Goal: Task Accomplishment & Management: Manage account settings

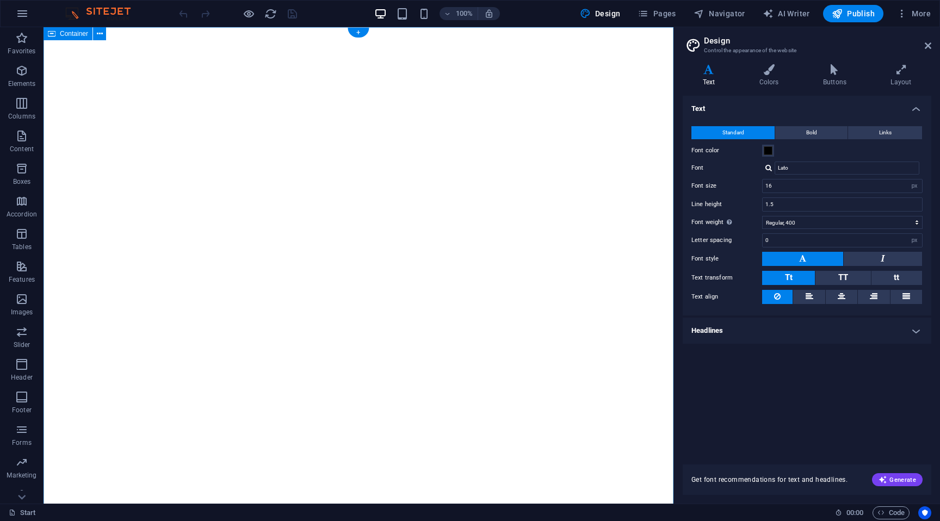
select select "px"
select select "400"
select select "px"
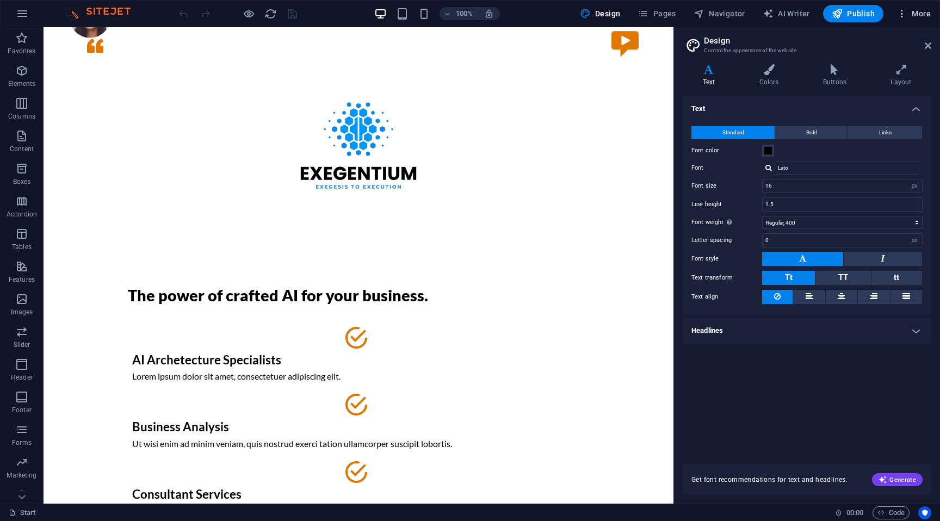
click at [897, 16] on icon "button" at bounding box center [901, 13] width 11 height 11
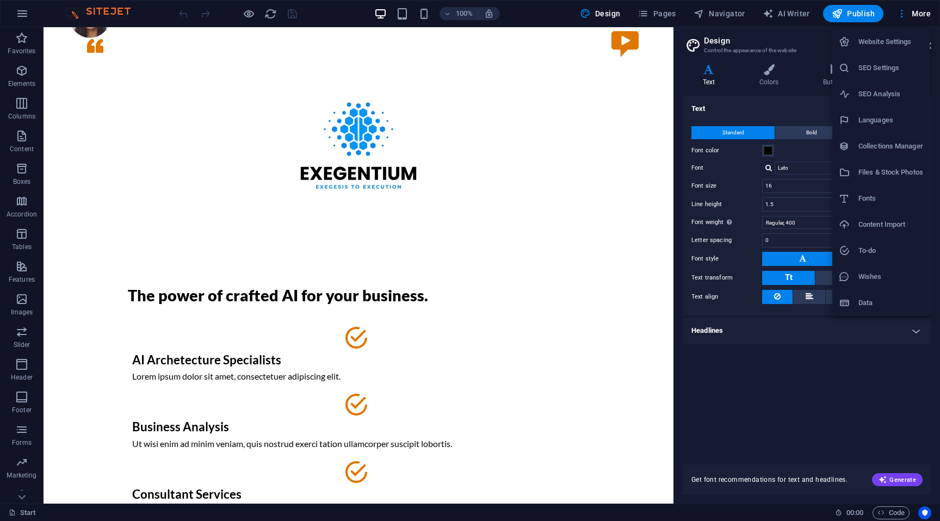
click at [74, 17] on div at bounding box center [470, 260] width 940 height 521
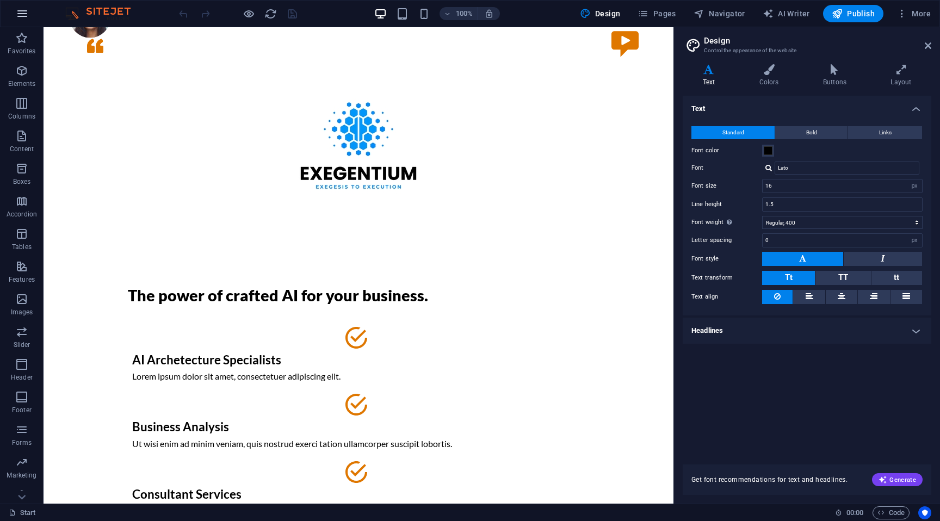
click at [22, 17] on icon "button" at bounding box center [22, 13] width 13 height 13
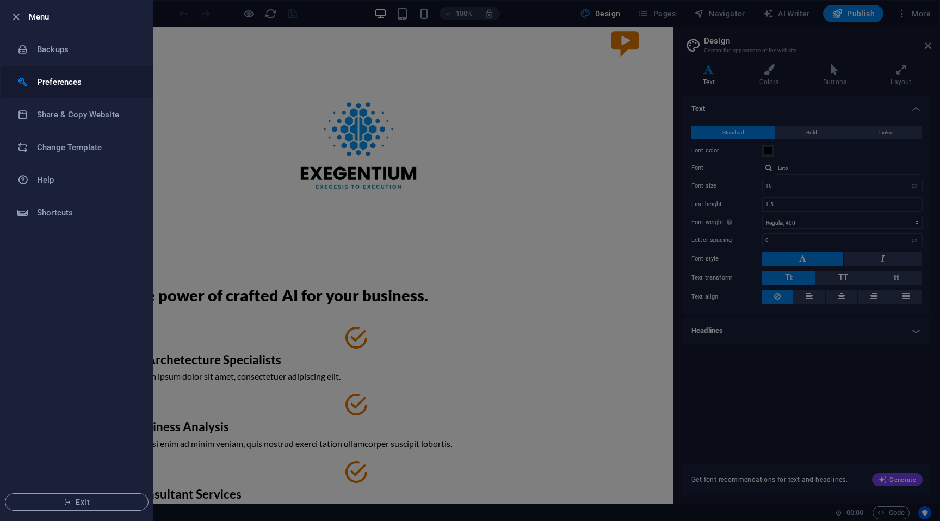
click at [70, 88] on h6 "Preferences" at bounding box center [87, 82] width 101 height 13
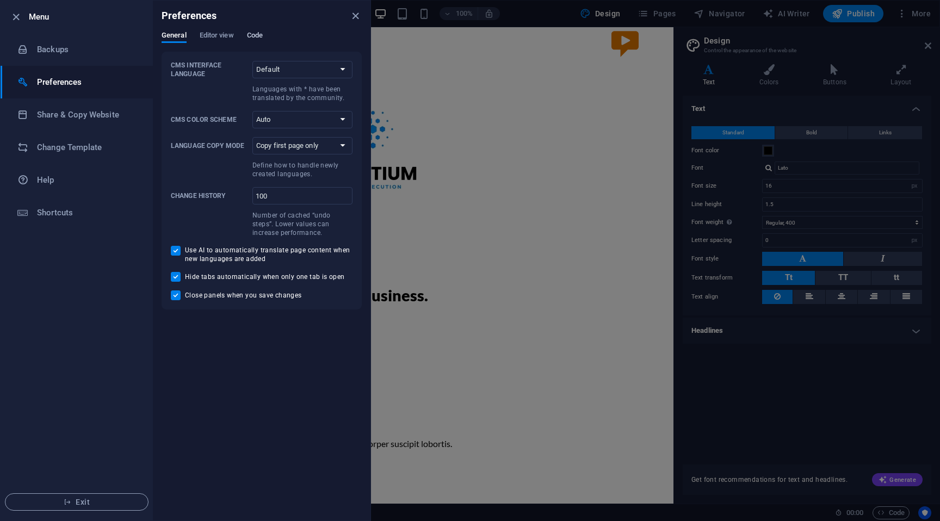
click at [257, 38] on span "Code" at bounding box center [255, 36] width 16 height 15
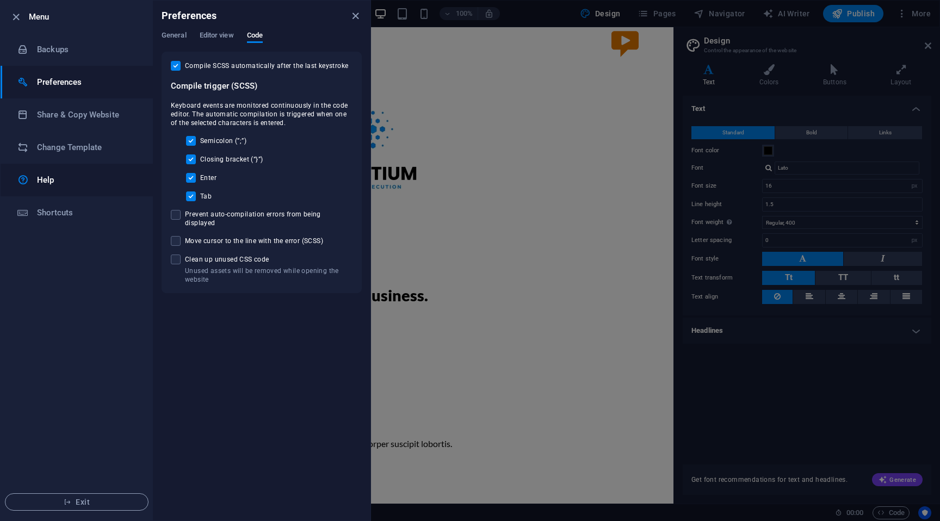
click at [76, 182] on h6 "Help" at bounding box center [87, 180] width 101 height 13
click at [73, 500] on span "Exit" at bounding box center [76, 502] width 125 height 9
click at [77, 509] on button "Exit" at bounding box center [77, 501] width 144 height 17
click at [82, 502] on span "Exit" at bounding box center [76, 502] width 125 height 9
